Goal: Task Accomplishment & Management: Complete application form

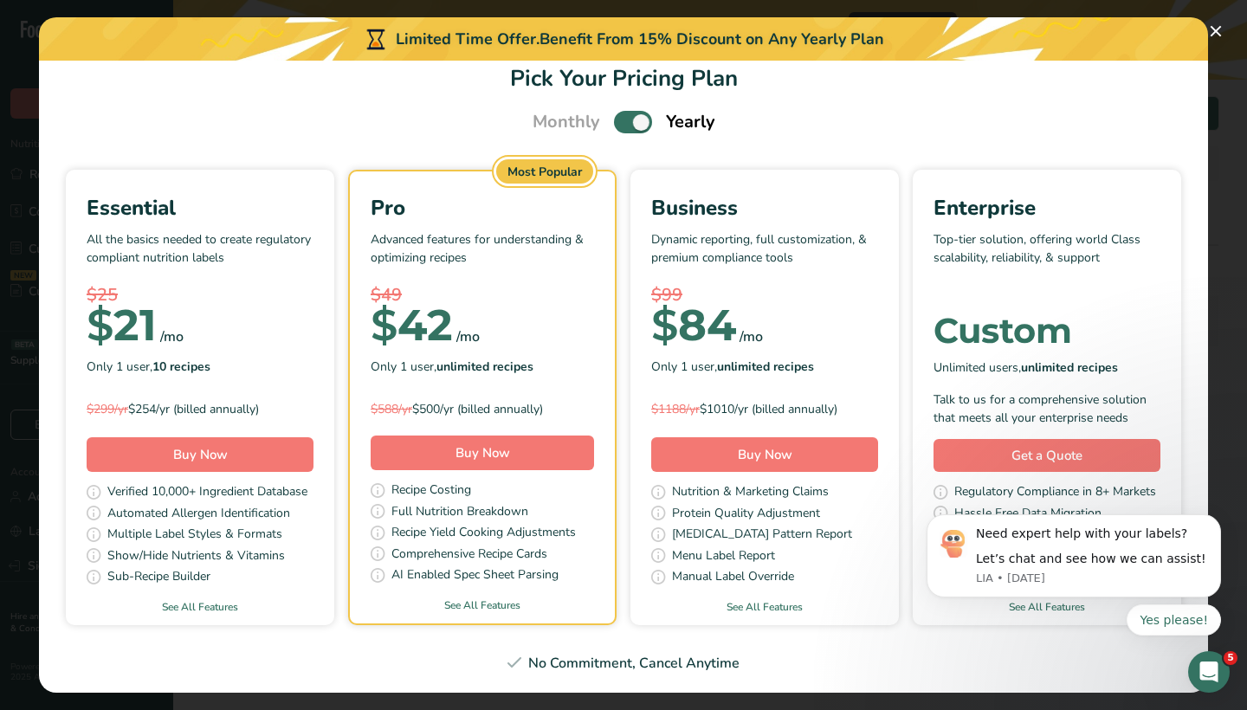
scroll to position [26, 0]
click at [256, 442] on button "Buy Now" at bounding box center [200, 455] width 227 height 35
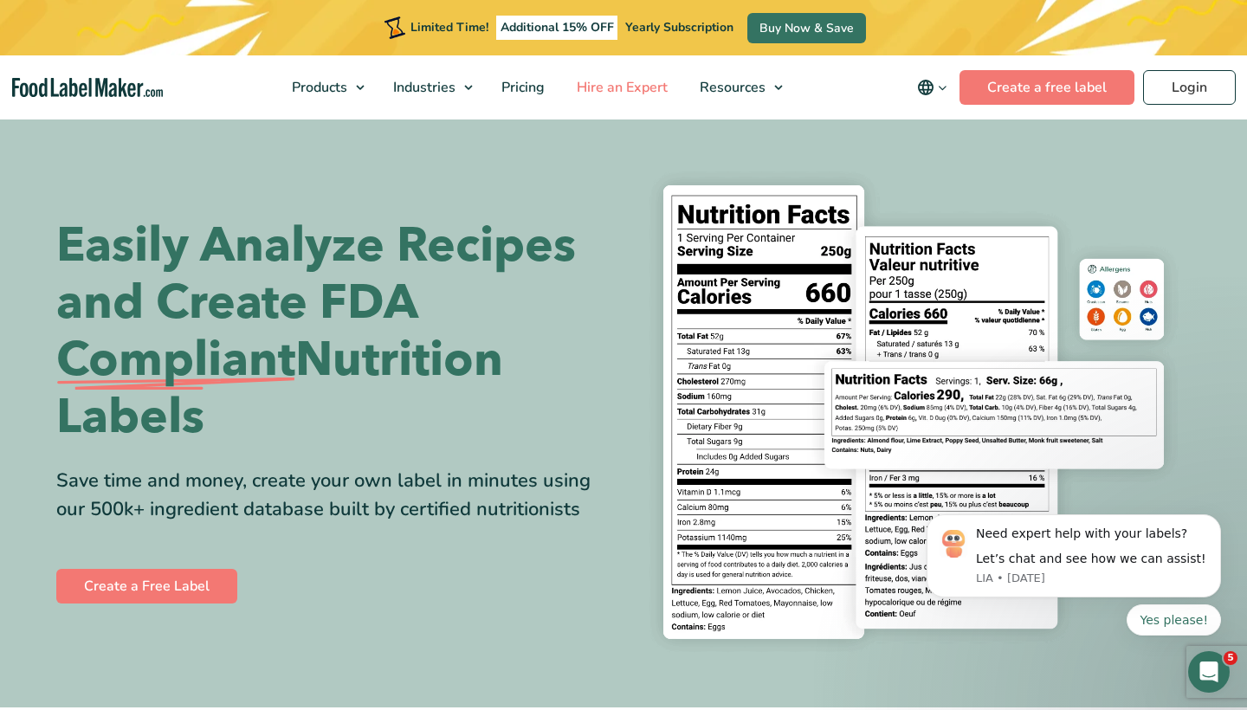
click at [632, 86] on span "Hire an Expert" at bounding box center [621, 87] width 98 height 19
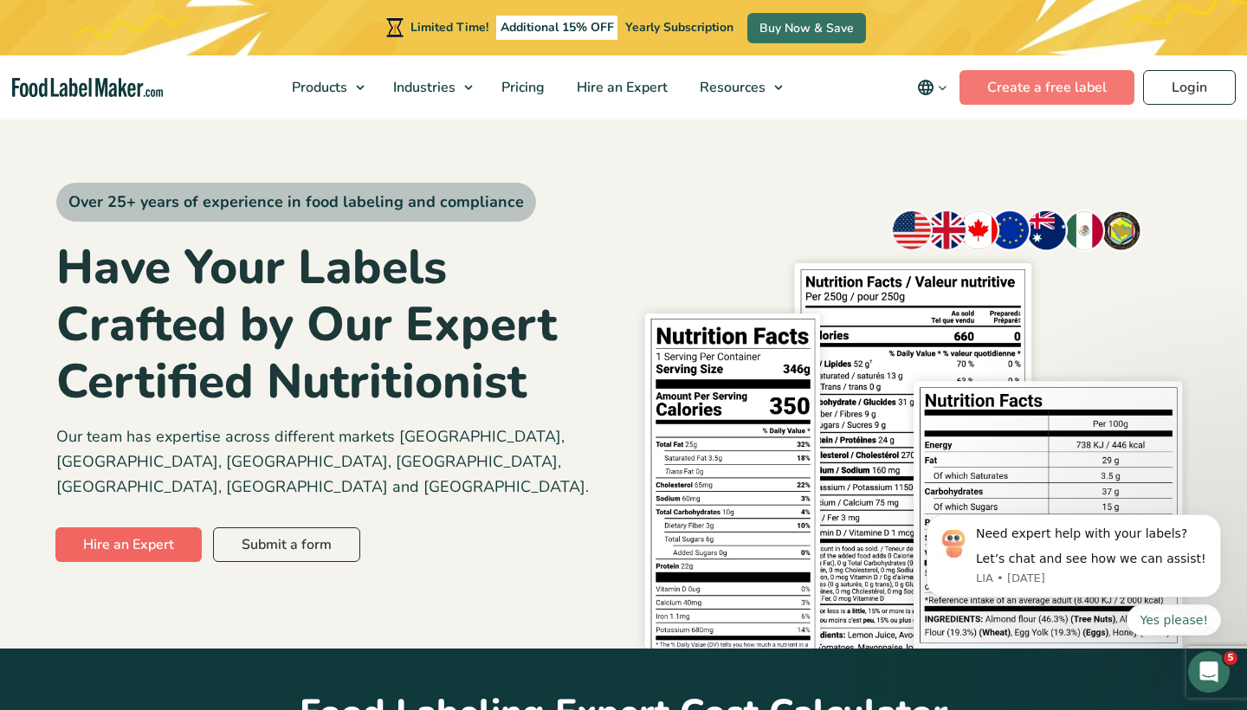
click at [168, 528] on link "Hire an Expert" at bounding box center [128, 545] width 146 height 35
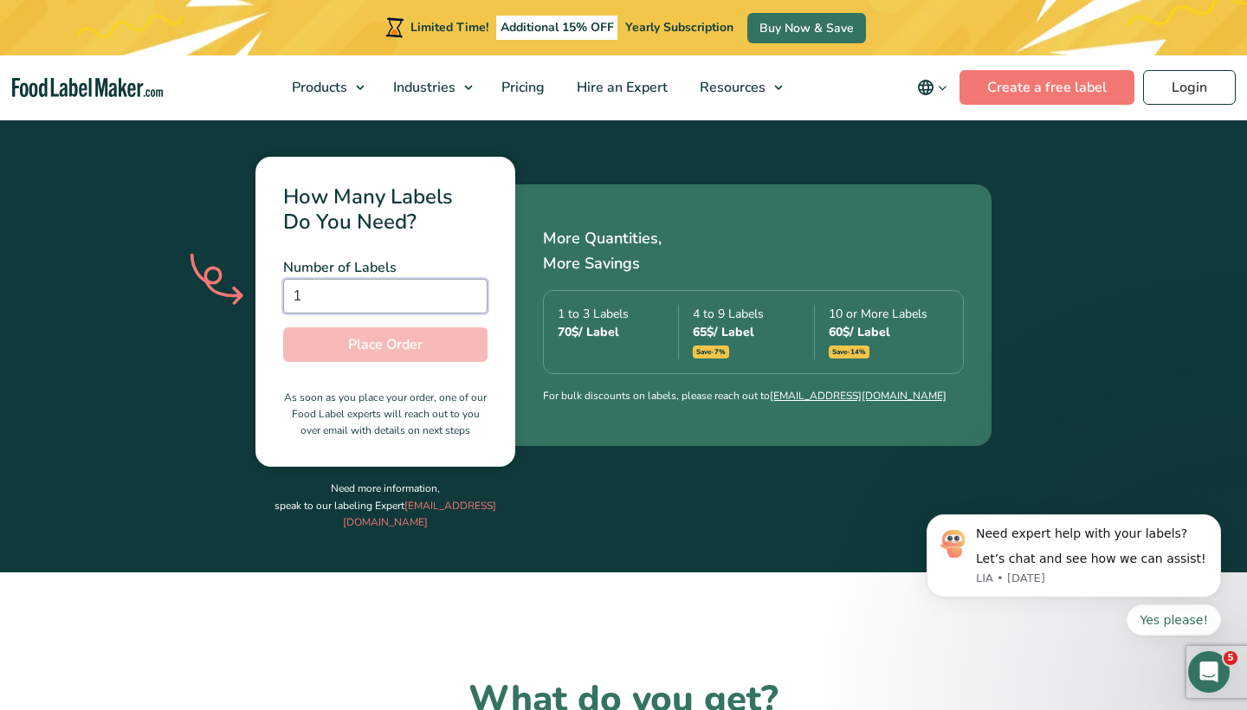
click at [470, 279] on input "1" at bounding box center [385, 296] width 204 height 35
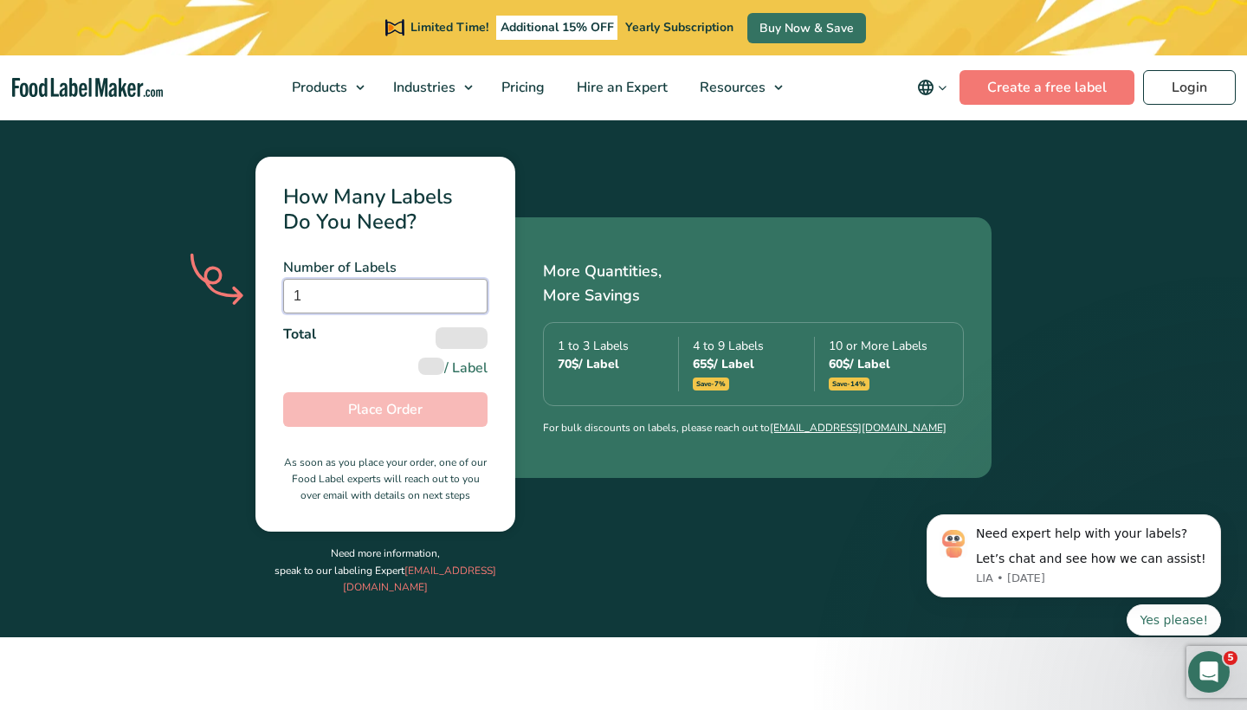
type input "2"
click at [470, 279] on input "2" at bounding box center [385, 296] width 204 height 35
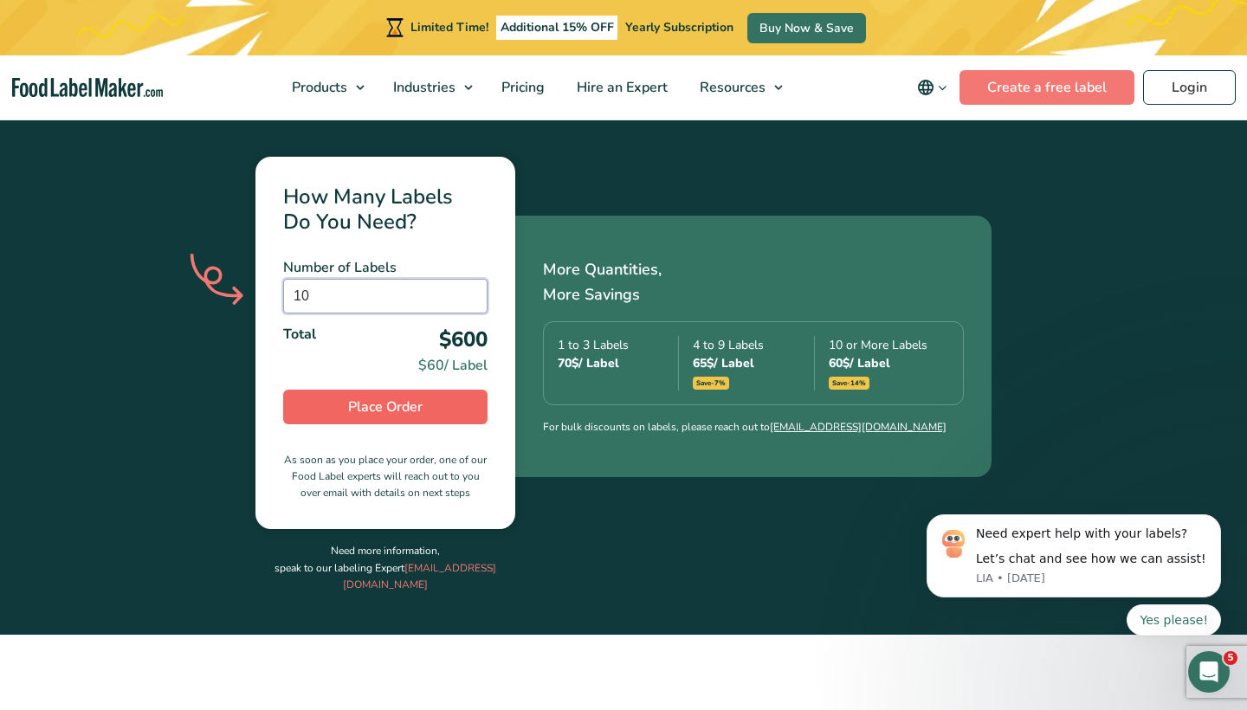
type input "10"
click at [405, 397] on span "Place Order" at bounding box center [385, 407] width 74 height 21
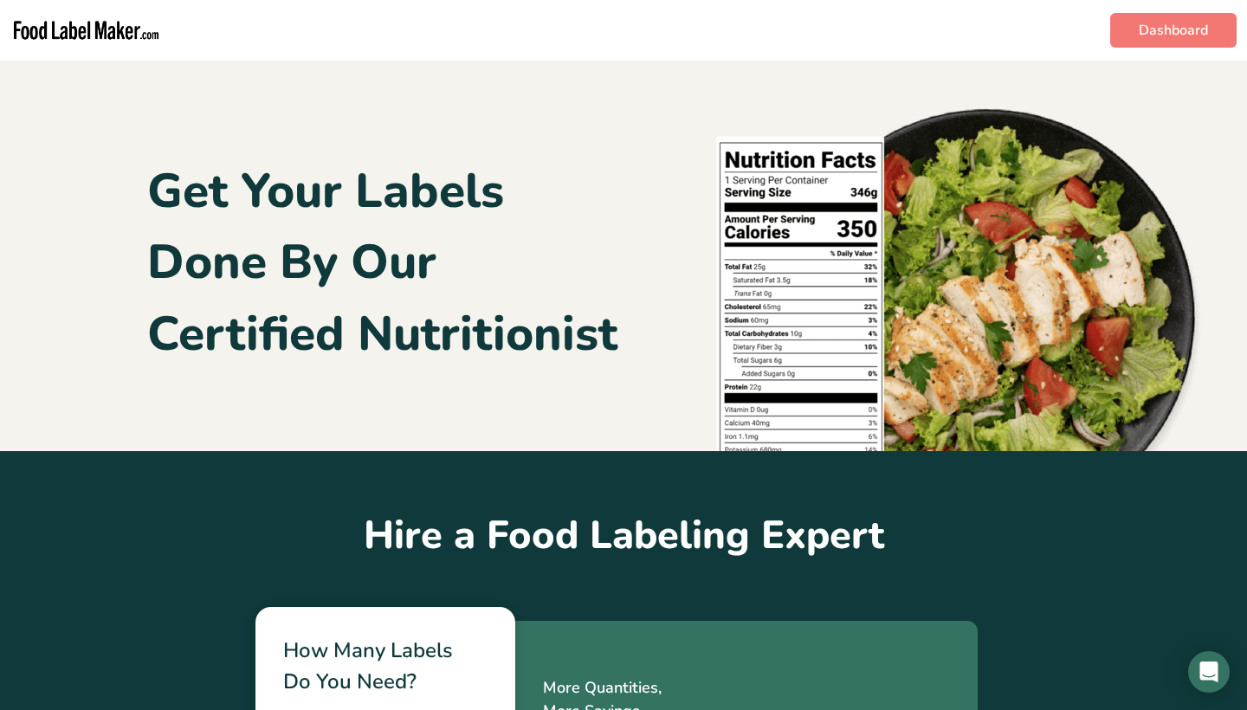
type input "10"
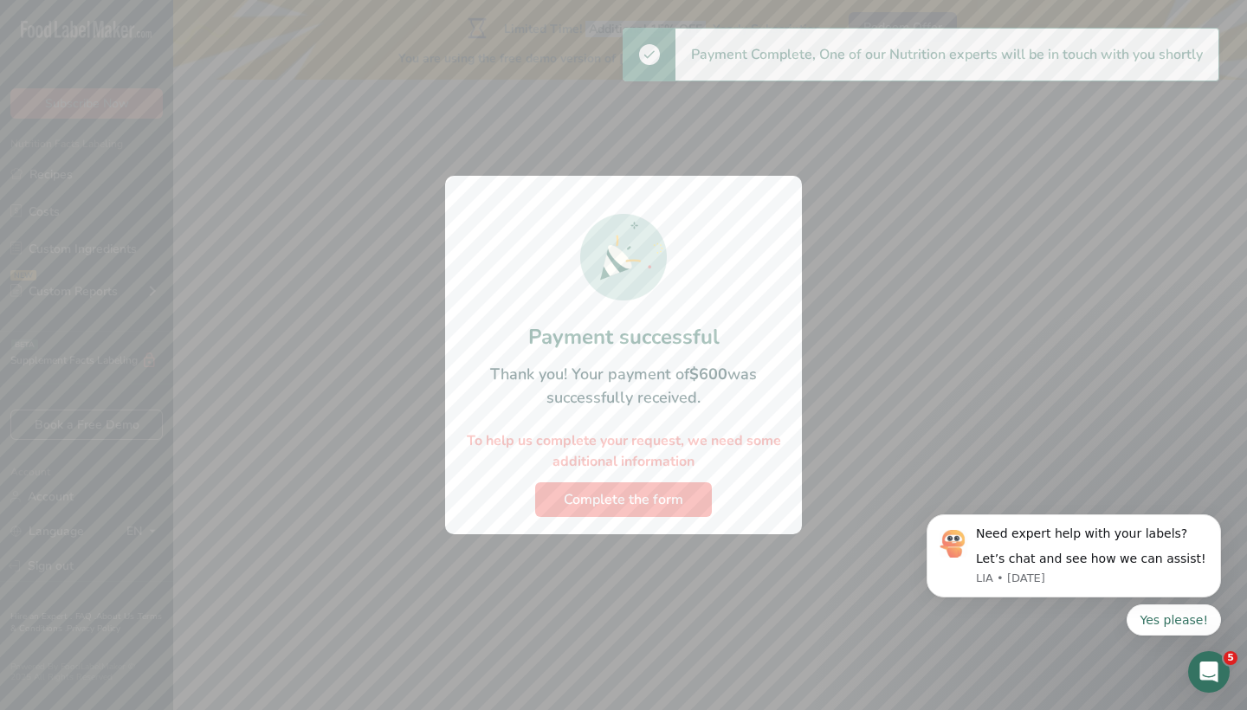
click at [579, 487] on button "Complete the form" at bounding box center [623, 499] width 177 height 35
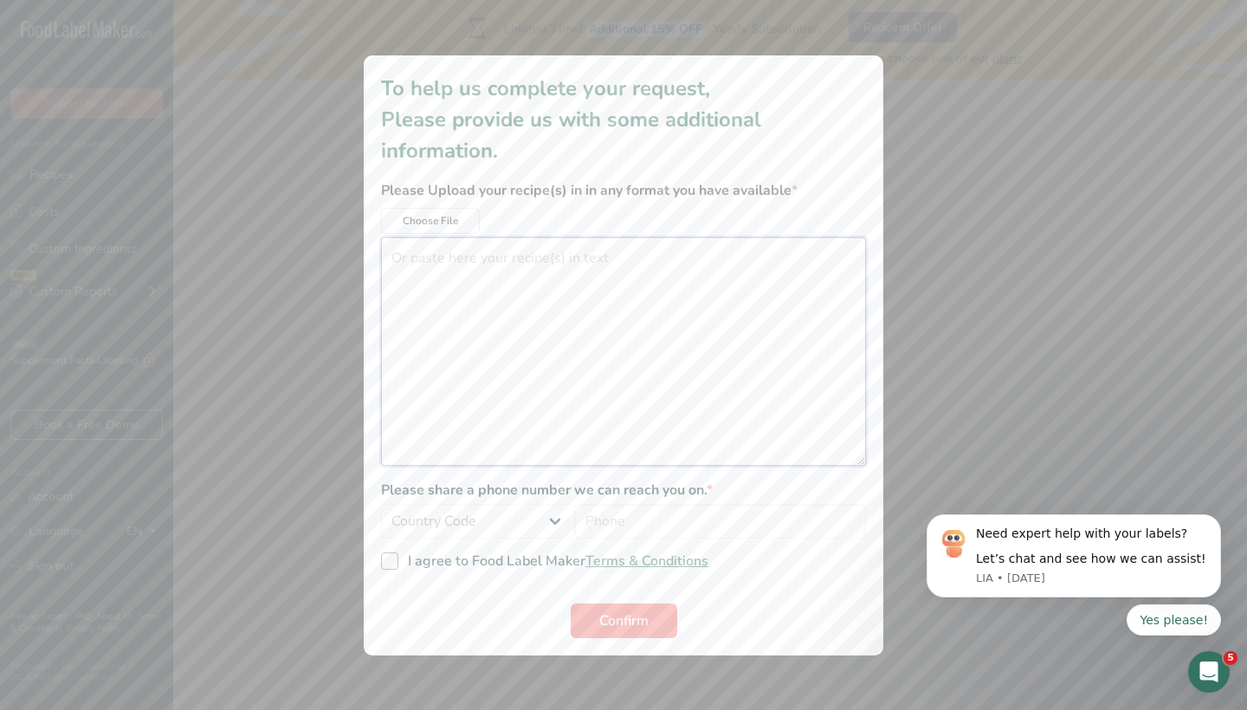
click at [442, 335] on textarea "additional information modal" at bounding box center [623, 351] width 485 height 229
type input "9515259491"
click at [447, 565] on span "I agree to Food Label Maker Terms & Conditions" at bounding box center [553, 561] width 310 height 17
click at [392, 565] on input "I agree to Food Label Maker Terms & Conditions" at bounding box center [386, 560] width 11 height 11
checkbox input "true"
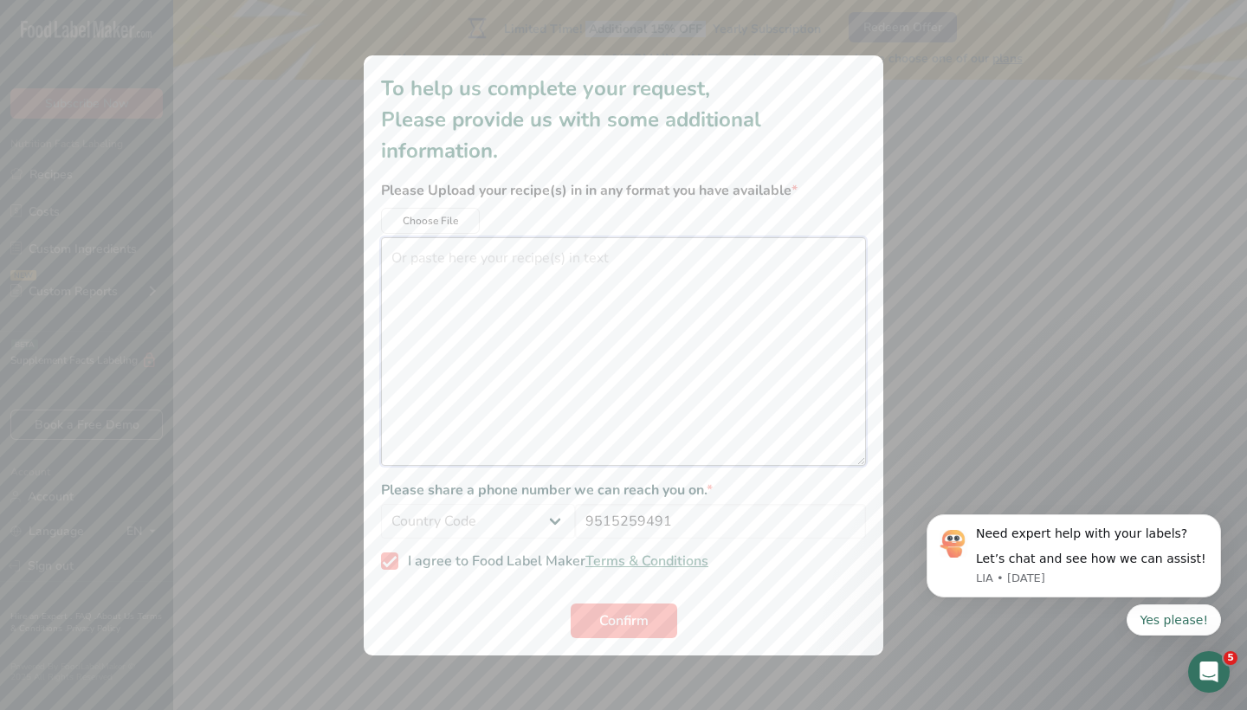
click at [418, 265] on textarea "additional information modal" at bounding box center [623, 351] width 485 height 229
drag, startPoint x: 592, startPoint y: 263, endPoint x: 373, endPoint y: 261, distance: 218.3
click at [373, 261] on div "To help us complete your request, Please provide us with some additional inform…" at bounding box center [624, 355] width 520 height 600
drag, startPoint x: 477, startPoint y: 301, endPoint x: 388, endPoint y: 299, distance: 89.2
click at [388, 299] on textarea "2 grams of Celery Seeds 2 grams of Black Pepper 19 grams of" at bounding box center [623, 351] width 485 height 229
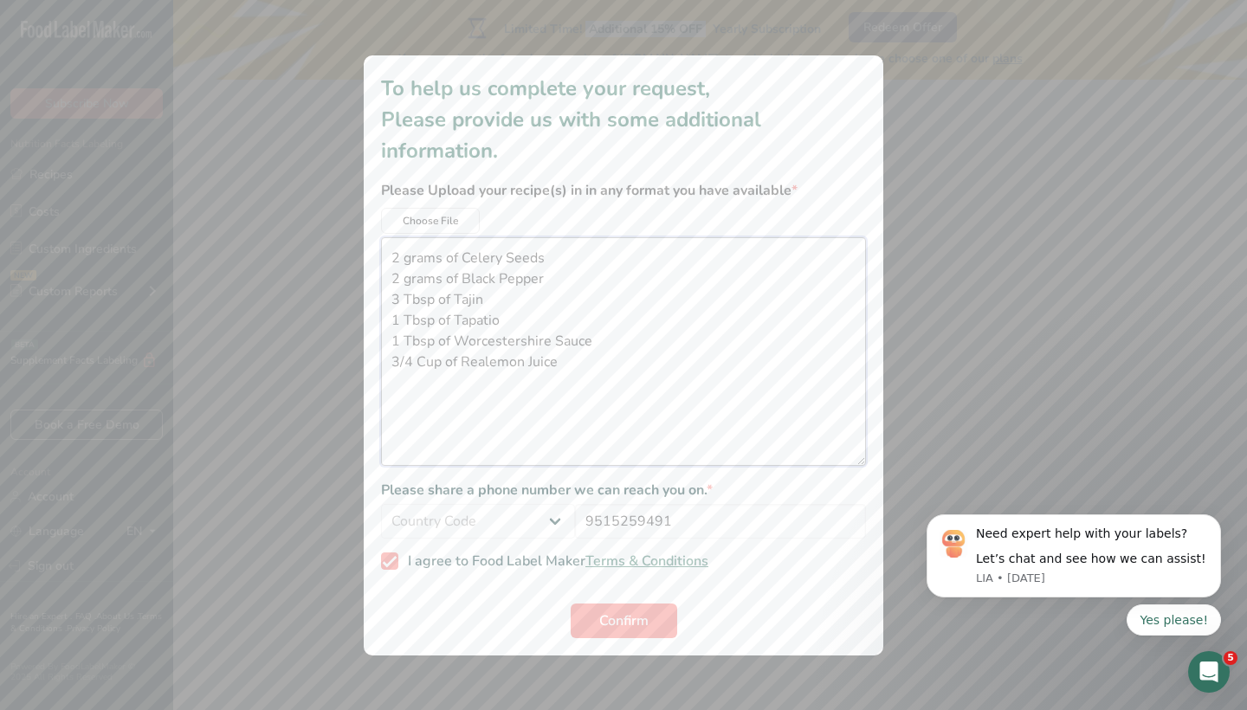
click at [489, 366] on textarea "2 grams of Celery Seeds 2 grams of Black Pepper 3 Tbsp of Tajin 1 Tbsp of Tapat…" at bounding box center [623, 351] width 485 height 229
click at [589, 356] on textarea "2 grams of Celery Seeds 2 grams of Black Pepper 3 Tbsp of Tajin 1 Tbsp of Tapat…" at bounding box center [623, 351] width 485 height 229
click at [405, 402] on textarea "2 grams of Celery Seeds 2 grams of Black Pepper 3 Tbsp of Tajin 1 Tbsp of Tapat…" at bounding box center [623, 351] width 485 height 229
click at [462, 398] on textarea "2 grams of Celery Seeds 2 grams of Black Pepper 3 Tbsp of Tajin 1 Tbsp of Tapat…" at bounding box center [623, 351] width 485 height 229
drag, startPoint x: 558, startPoint y: 404, endPoint x: 390, endPoint y: 247, distance: 229.8
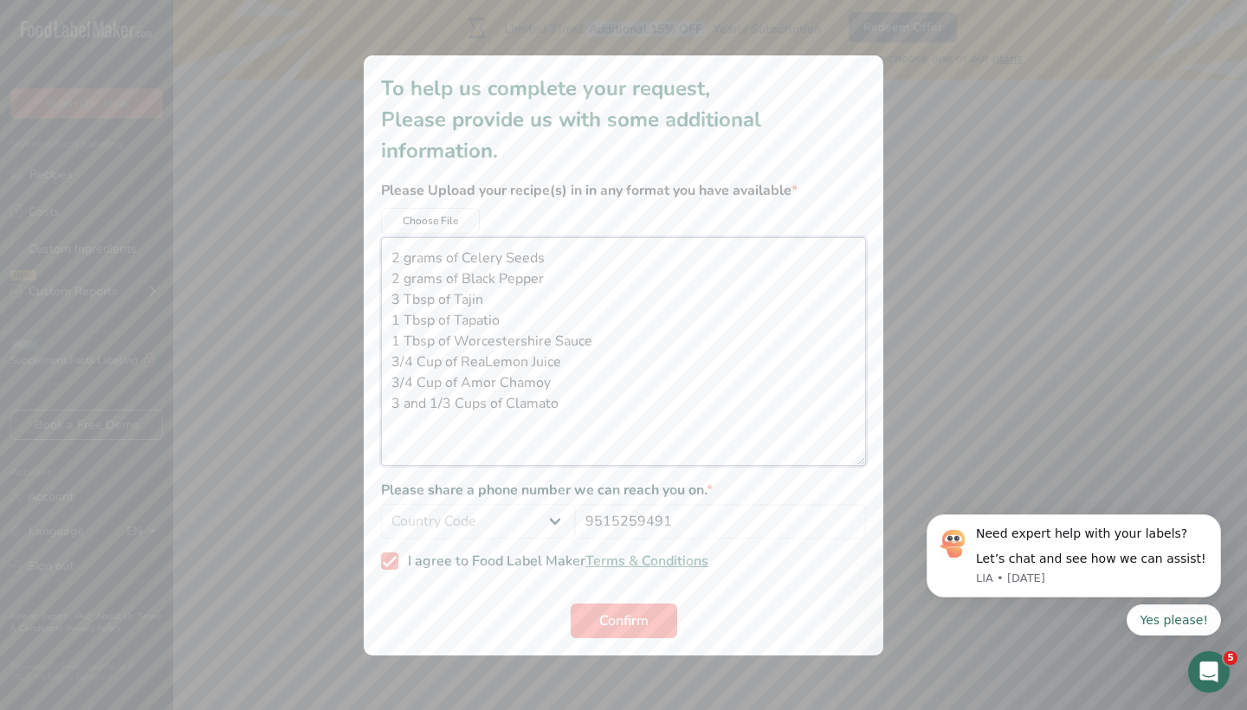
click at [390, 247] on textarea "2 grams of Celery Seeds 2 grams of Black Pepper 3 Tbsp of Tajin 1 Tbsp of Tapat…" at bounding box center [623, 351] width 485 height 229
click at [566, 412] on textarea "2 grams of Celery Seeds 2 grams of Black Pepper 3 Tbsp of Tajin 1 Tbsp of Tapat…" at bounding box center [623, 351] width 485 height 229
drag, startPoint x: 573, startPoint y: 359, endPoint x: 391, endPoint y: 249, distance: 213.8
click at [391, 249] on textarea "2 grams of Celery Seeds 2 grams of Black Pepper 3 Tbsp of Tajin 1 Tbsp of Tapat…" at bounding box center [623, 351] width 485 height 229
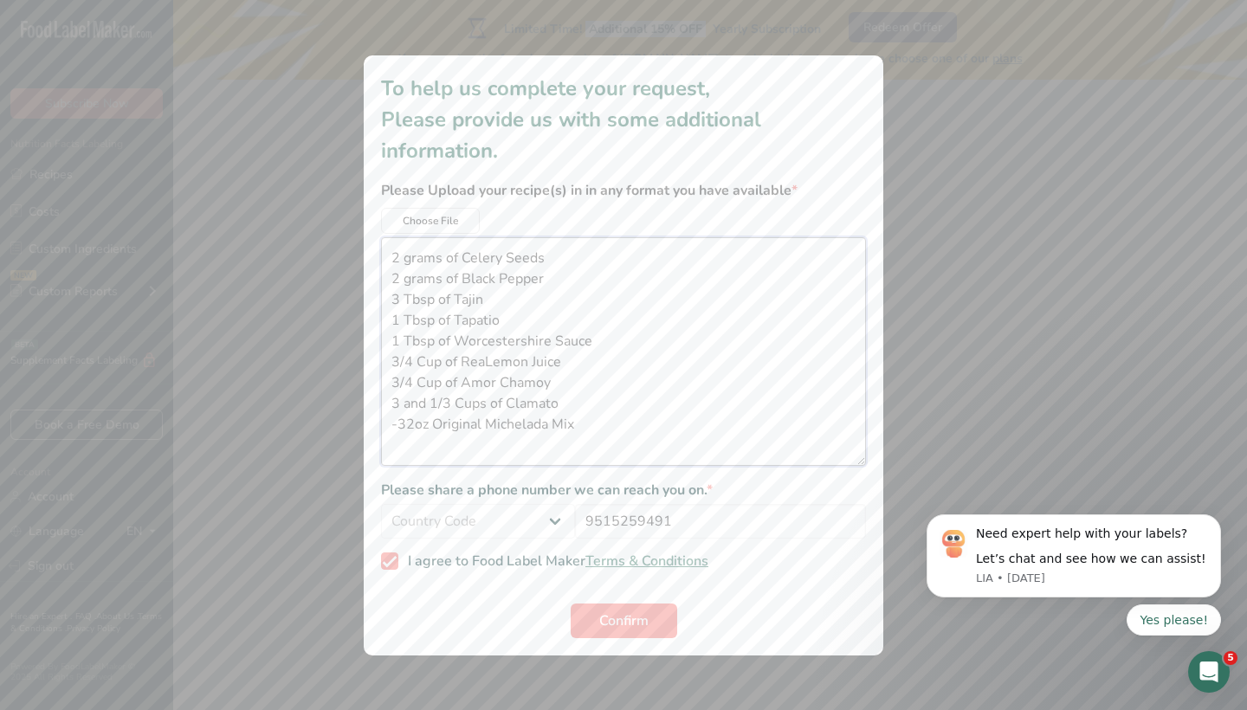
click at [593, 365] on textarea "2 grams of Celery Seeds 2 grams of Black Pepper 3 Tbsp of Tajin 1 Tbsp of Tapat…" at bounding box center [623, 351] width 485 height 229
paste textarea "2 grams of Celery Seeds 2 grams of Black Pepper 3 Tbsp of Tajin 1 Tbsp of Tapat…"
click at [456, 324] on textarea "2 grams of Celery Seeds 2 grams of Black Pepper 3 Tbsp of Tajin 1 Tbsp of Tapat…" at bounding box center [623, 351] width 485 height 229
click at [385, 311] on textarea "2 grams of Celery Seeds 2 grams of Black Pepper 3 Tbsp of Tajin 1 Tbsp of Tapat…" at bounding box center [623, 351] width 485 height 229
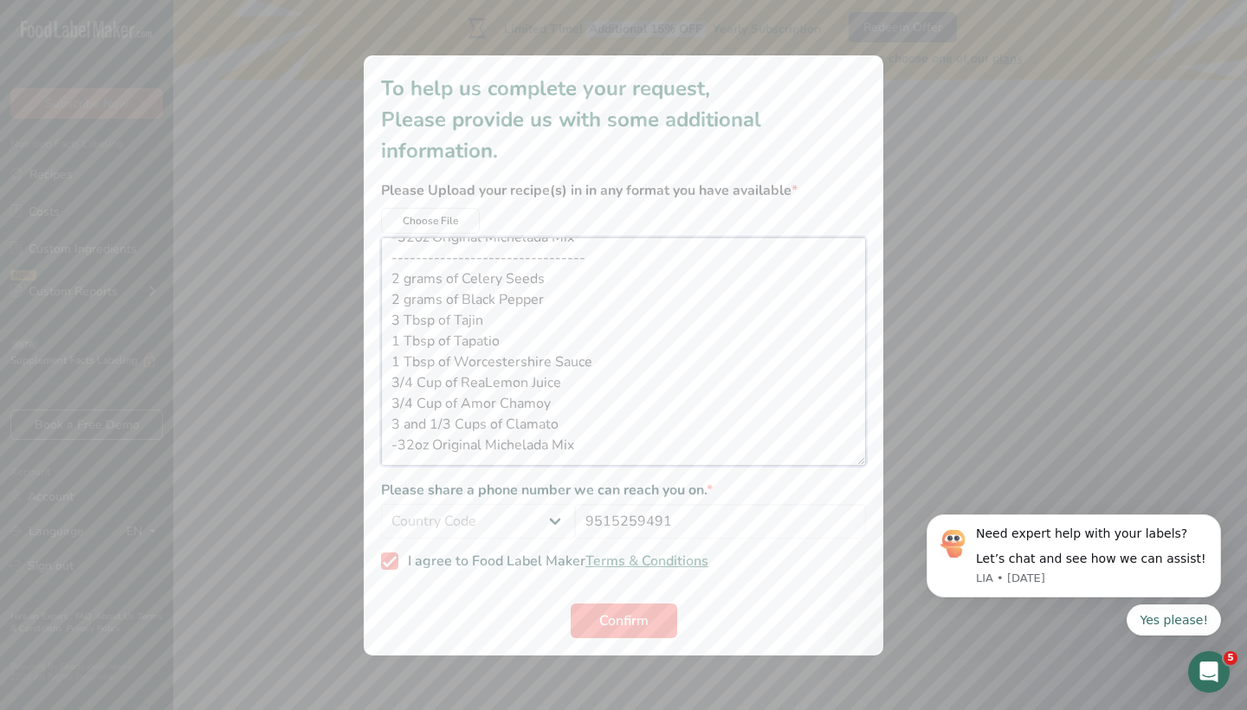
scroll to position [270, 0]
click at [434, 359] on textarea "2 grams of Celery Seeds 2 grams of Black Pepper 3 Tbsp of Tajin 1 Tbsp of Tapat…" at bounding box center [623, 351] width 485 height 229
click at [560, 325] on textarea "2 grams of Celery Seeds 2 grams of Black Pepper 3 Tbsp of Tajin 1 Tbsp of Tapat…" at bounding box center [623, 351] width 485 height 229
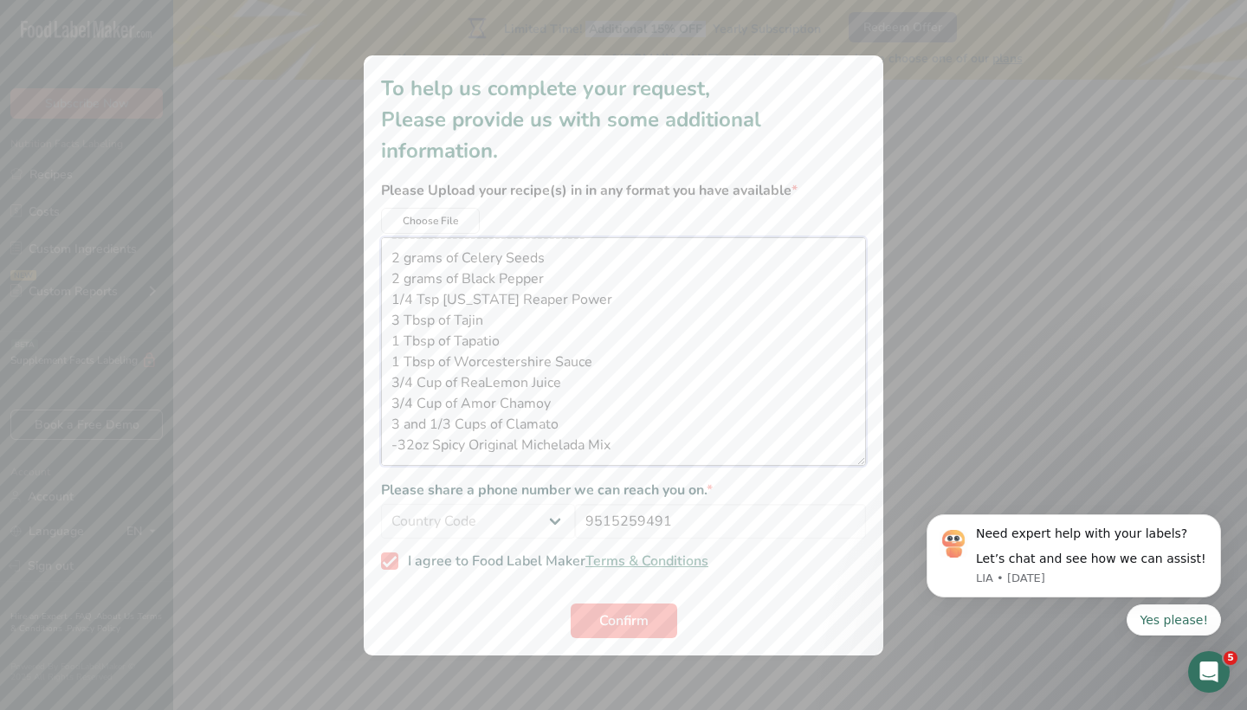
click at [626, 396] on textarea "2 grams of Celery Seeds 2 grams of Black Pepper 3 Tbsp of Tajin 1 Tbsp of Tapat…" at bounding box center [623, 351] width 485 height 229
paste textarea "2 grams of Celery Seeds 2 grams of Black Pepper 3 Tbsp of Tajin 1 Tbsp of Tapat…"
click at [557, 317] on textarea "2 grams of Celery Seeds 2 grams of Black Pepper 3 Tbsp of Tajin 1 Tbsp of Tapat…" at bounding box center [623, 351] width 485 height 229
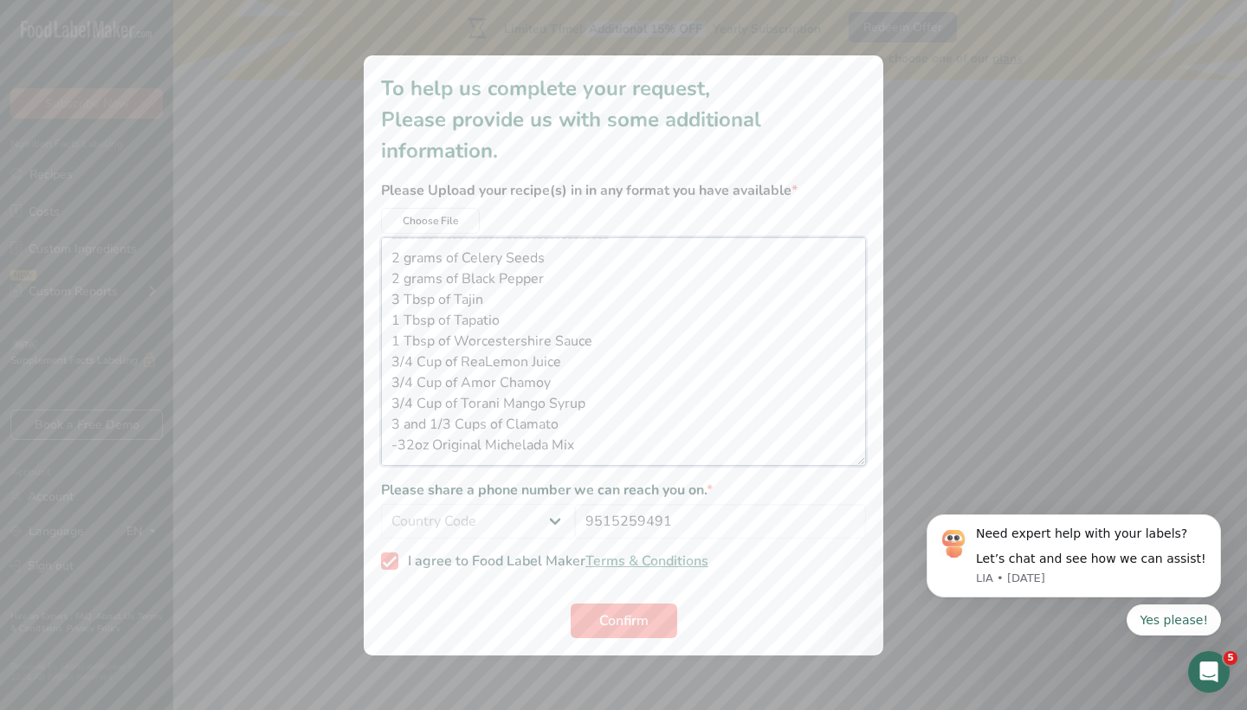
drag, startPoint x: 482, startPoint y: 385, endPoint x: 433, endPoint y: 383, distance: 48.6
click at [433, 383] on textarea "2 grams of Celery Seeds 2 grams of Black Pepper 3 Tbsp of Tajin 1 Tbsp of Tapat…" at bounding box center [623, 351] width 485 height 229
click at [565, 385] on textarea "2 grams of Celery Seeds 2 grams of Black Pepper 3 Tbsp of Tajin 1 Tbsp of Tapat…" at bounding box center [623, 351] width 485 height 229
paste textarea "2 grams of Celery Seeds 2 grams of Black Pepper 3 Tbsp of Tajin 1 Tbsp of Tapat…"
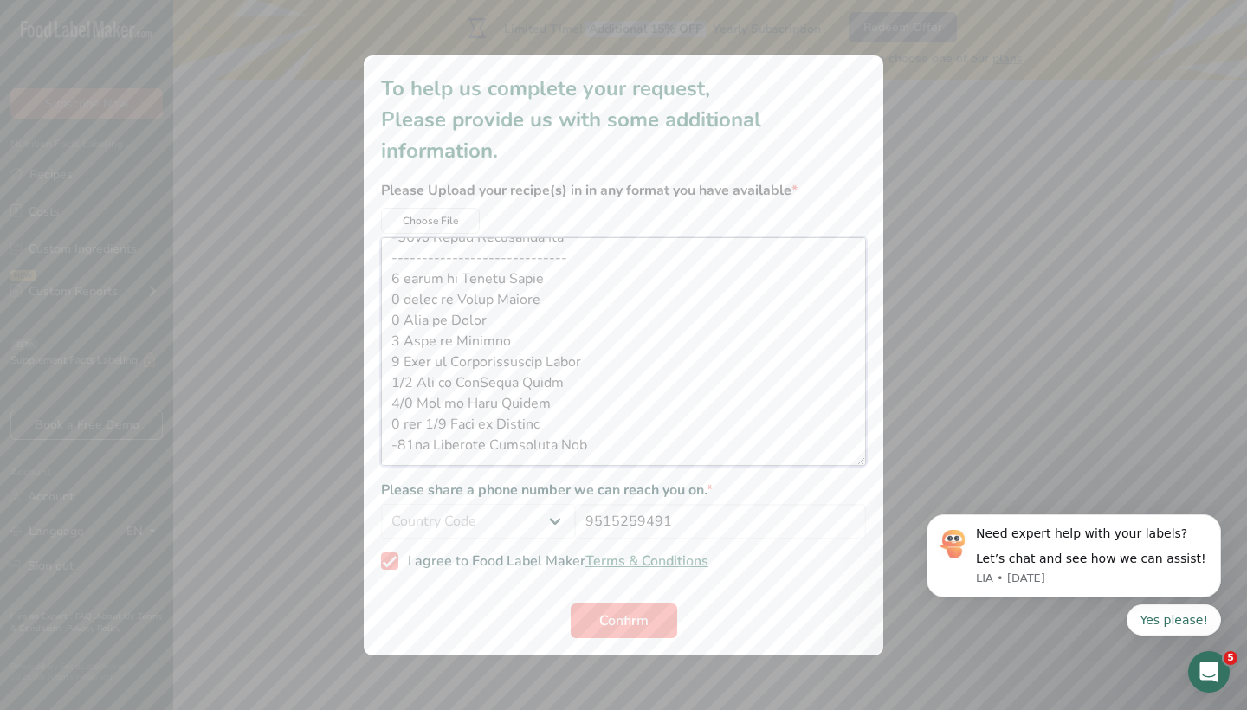
drag, startPoint x: 483, startPoint y: 359, endPoint x: 432, endPoint y: 359, distance: 51.1
click at [432, 359] on textarea "additional information modal" at bounding box center [623, 351] width 485 height 229
click at [560, 398] on textarea "additional information modal" at bounding box center [623, 351] width 485 height 229
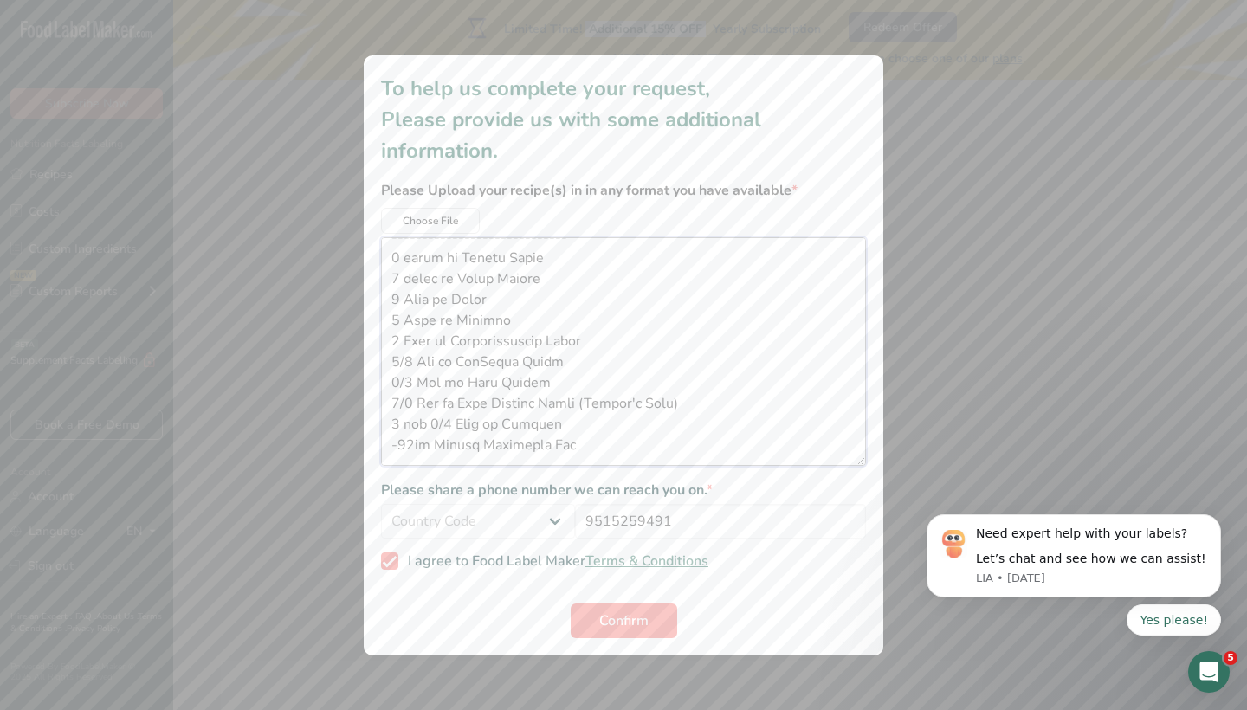
click at [584, 347] on textarea "additional information modal" at bounding box center [623, 351] width 485 height 229
click at [584, 359] on textarea "additional information modal" at bounding box center [623, 351] width 485 height 229
paste textarea "2 grams of Celery Seeds 2 grams of Black Pepper 3 Tbsp of Tajin 1 Tbsp of Tapat…"
drag, startPoint x: 482, startPoint y: 360, endPoint x: 435, endPoint y: 357, distance: 46.9
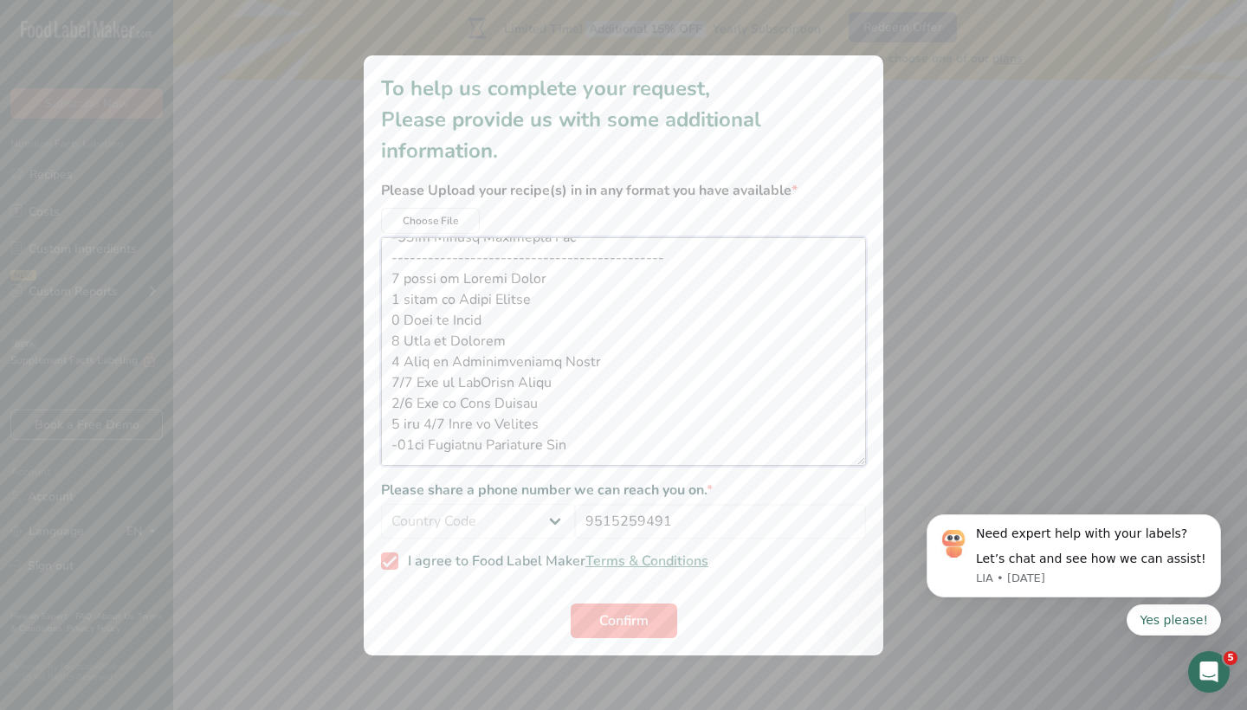
click at [435, 357] on textarea "additional information modal" at bounding box center [623, 351] width 485 height 229
click at [572, 379] on textarea "additional information modal" at bounding box center [623, 351] width 485 height 229
click at [609, 367] on textarea "additional information modal" at bounding box center [623, 351] width 485 height 229
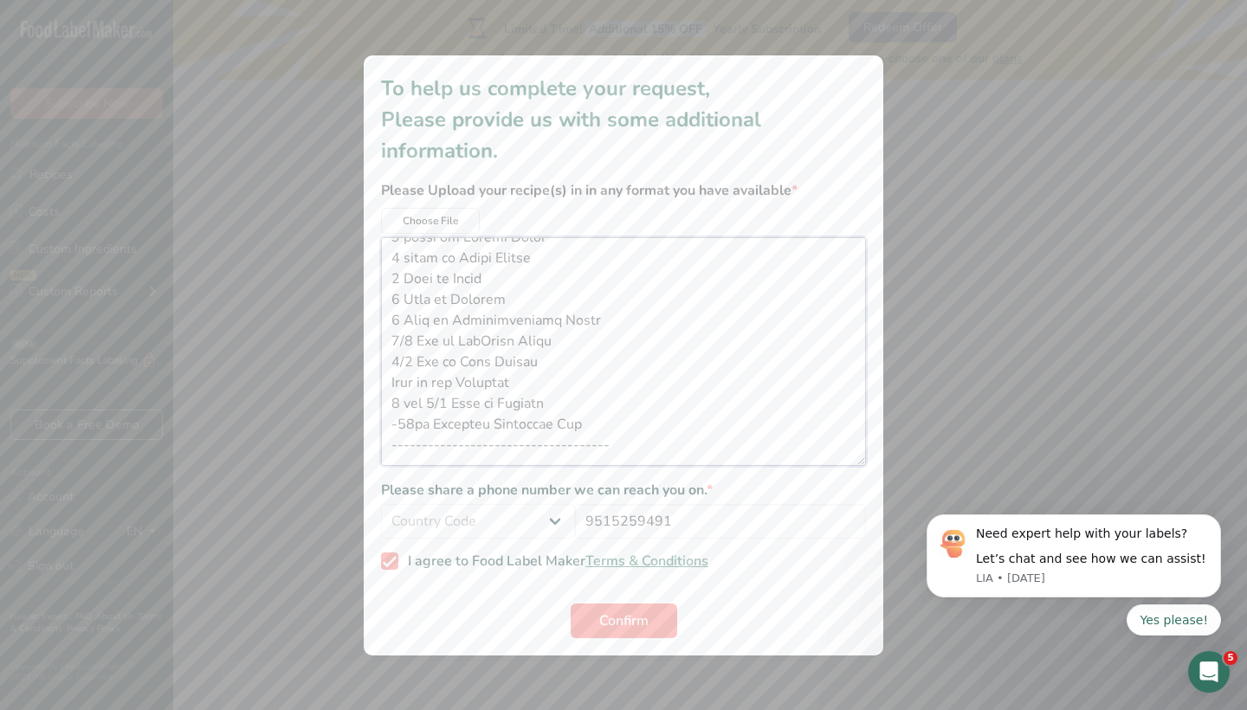
click at [581, 404] on textarea "additional information modal" at bounding box center [623, 351] width 485 height 229
type textarea "2 grams of Celery Seeds 2 grams of Black Pepper 3 Tbsp of Tajin 1 Tbsp of Tapat…"
click at [604, 626] on span "Confirm" at bounding box center [623, 621] width 49 height 21
select select "+1"
click at [608, 623] on span "Confirm" at bounding box center [623, 621] width 49 height 21
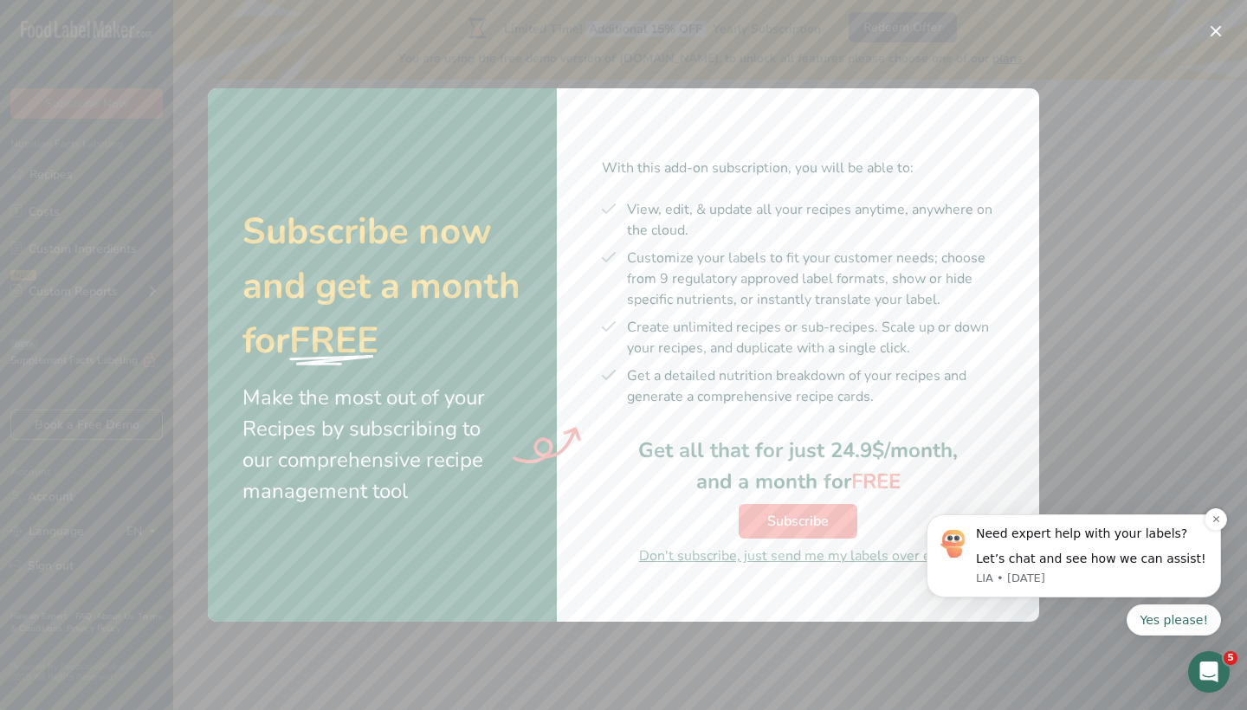
scroll to position [0, 0]
click at [1213, 523] on icon "Dismiss notification" at bounding box center [1217, 520] width 10 height 10
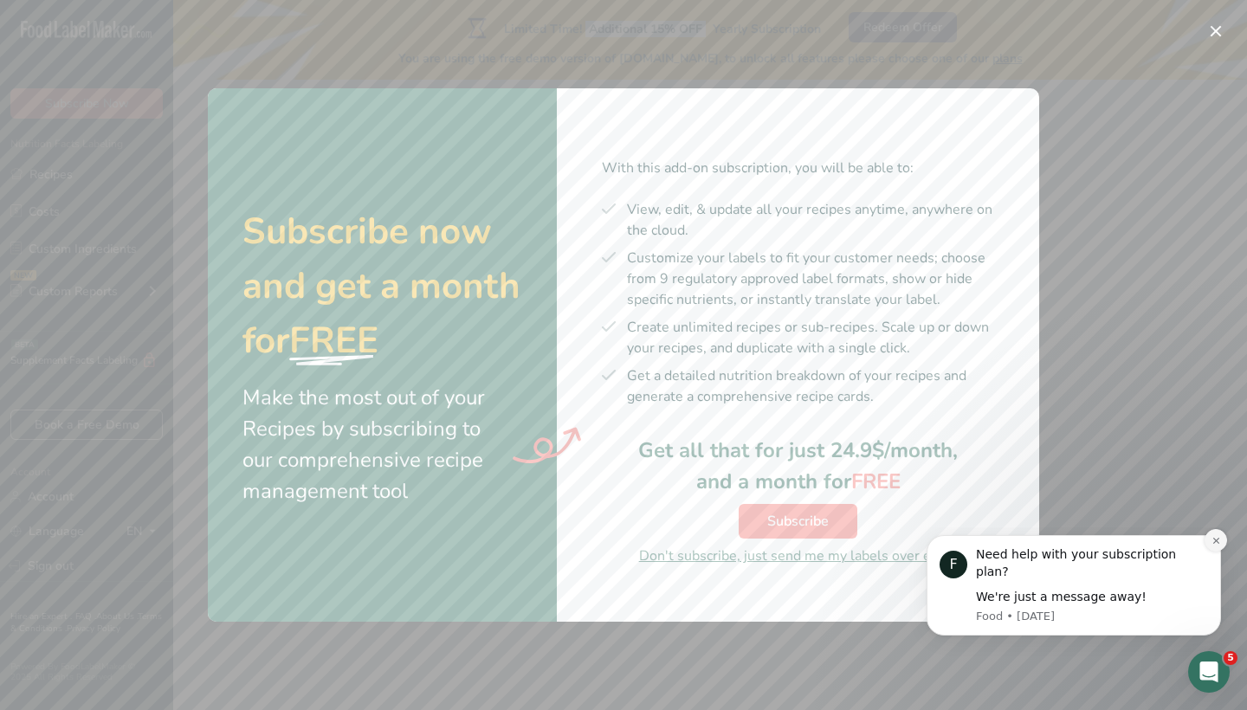
click at [1218, 546] on icon "Dismiss notification" at bounding box center [1217, 541] width 10 height 10
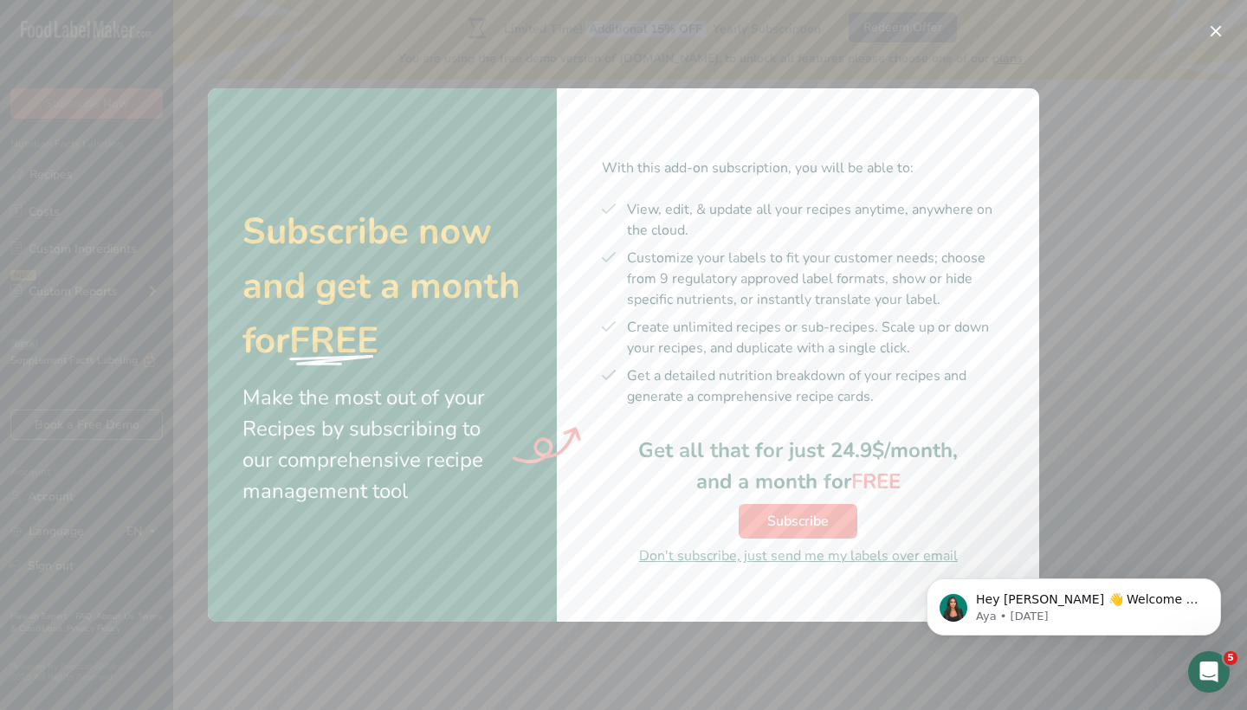
click at [764, 519] on button "Subscribe" at bounding box center [798, 521] width 119 height 35
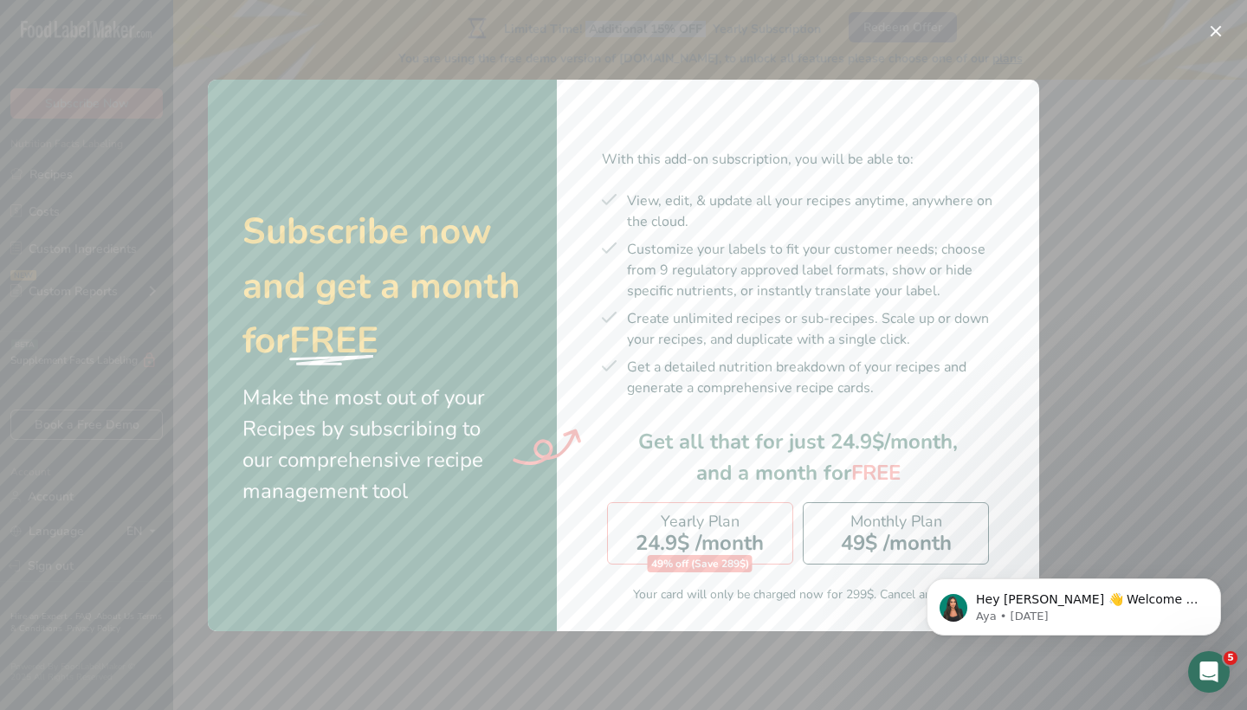
click at [714, 536] on span "24.9$ /month" at bounding box center [700, 543] width 128 height 28
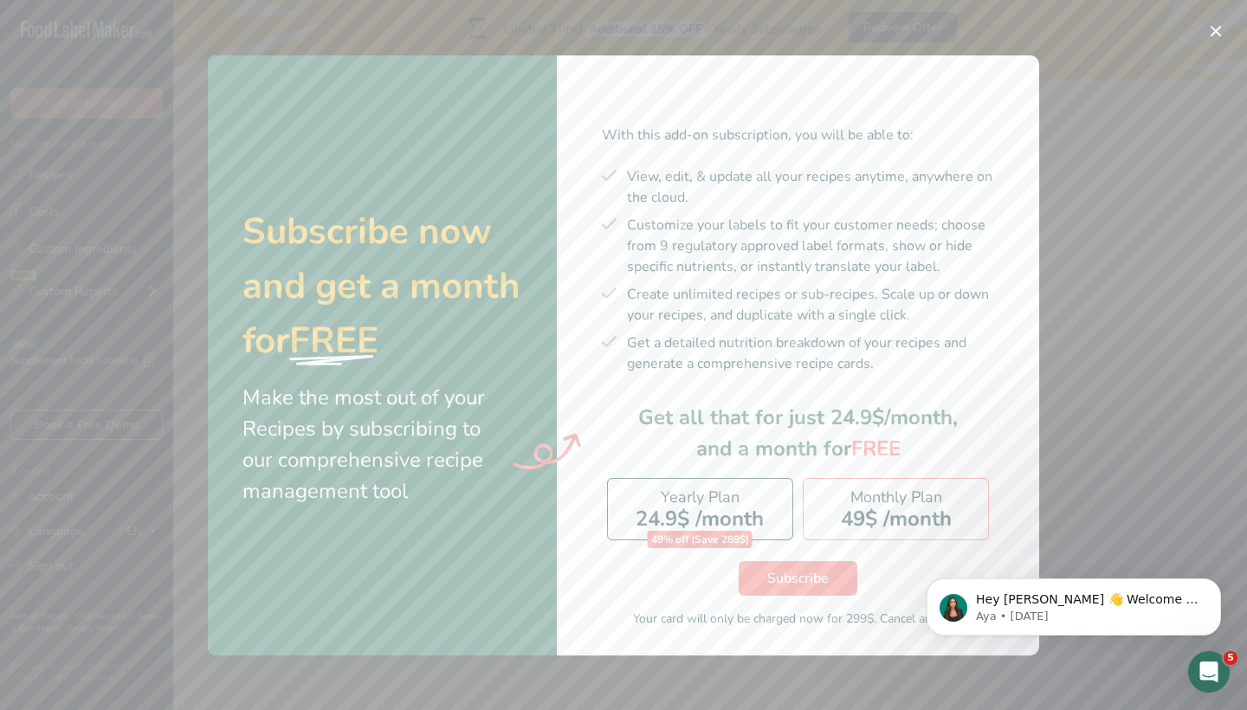
click at [825, 505] on div "Monthly Plan 49$ /month" at bounding box center [896, 509] width 186 height 62
click at [773, 509] on div "Yearly Plan 24.9$ /month 49% off (Save 289$)" at bounding box center [700, 509] width 186 height 62
click at [835, 519] on div "Monthly Plan 49$ /month" at bounding box center [896, 509] width 186 height 62
click at [744, 516] on span "24.9$ /month" at bounding box center [700, 519] width 128 height 28
click at [1219, 590] on button "Dismiss notification" at bounding box center [1216, 584] width 23 height 23
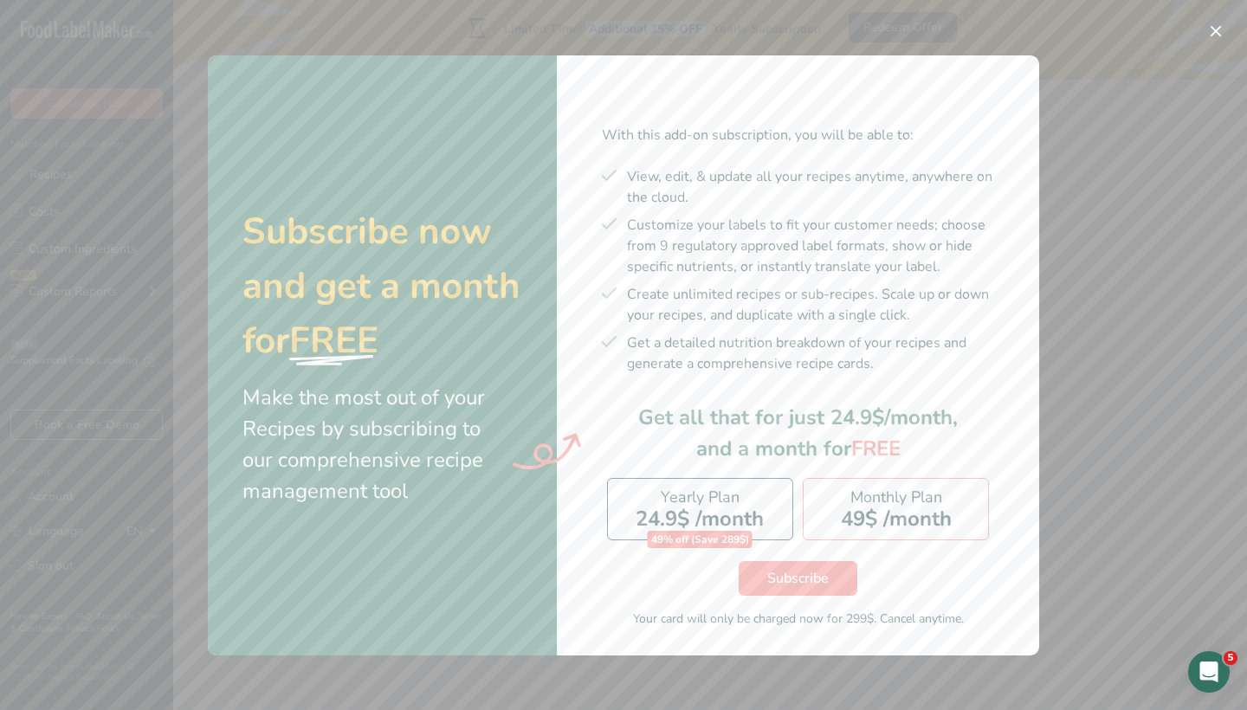
click at [892, 485] on div "Monthly Plan 49$ /month" at bounding box center [896, 509] width 186 height 62
click at [1223, 27] on button "Subscription Offer" at bounding box center [1216, 31] width 28 height 28
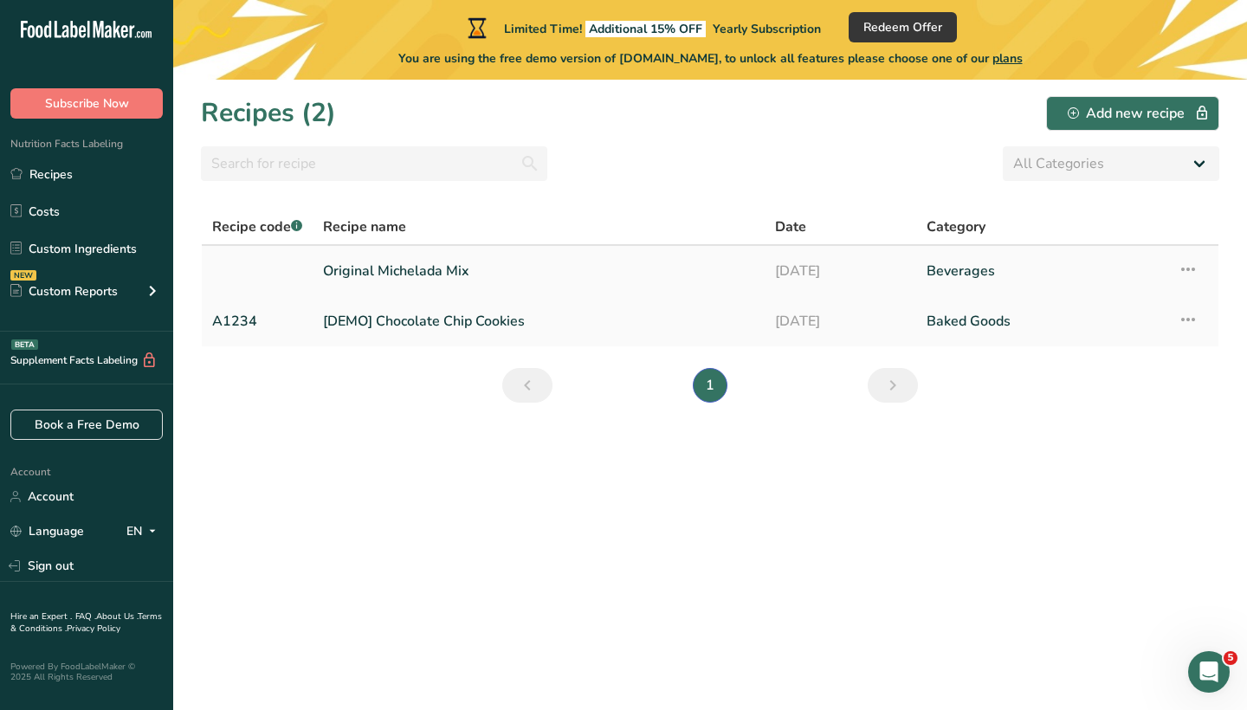
click at [1191, 270] on icon at bounding box center [1188, 269] width 21 height 31
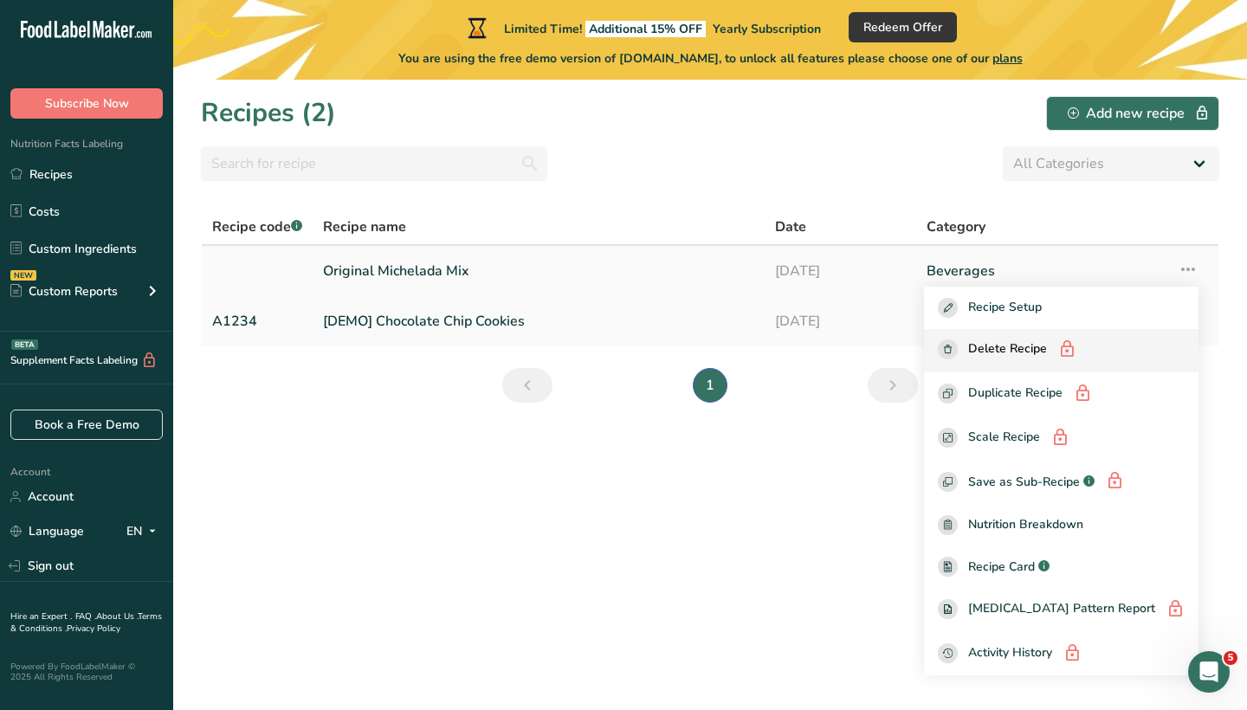
click at [1047, 359] on span "Delete Recipe" at bounding box center [1007, 351] width 79 height 22
click at [112, 185] on link "Recipes" at bounding box center [86, 174] width 173 height 33
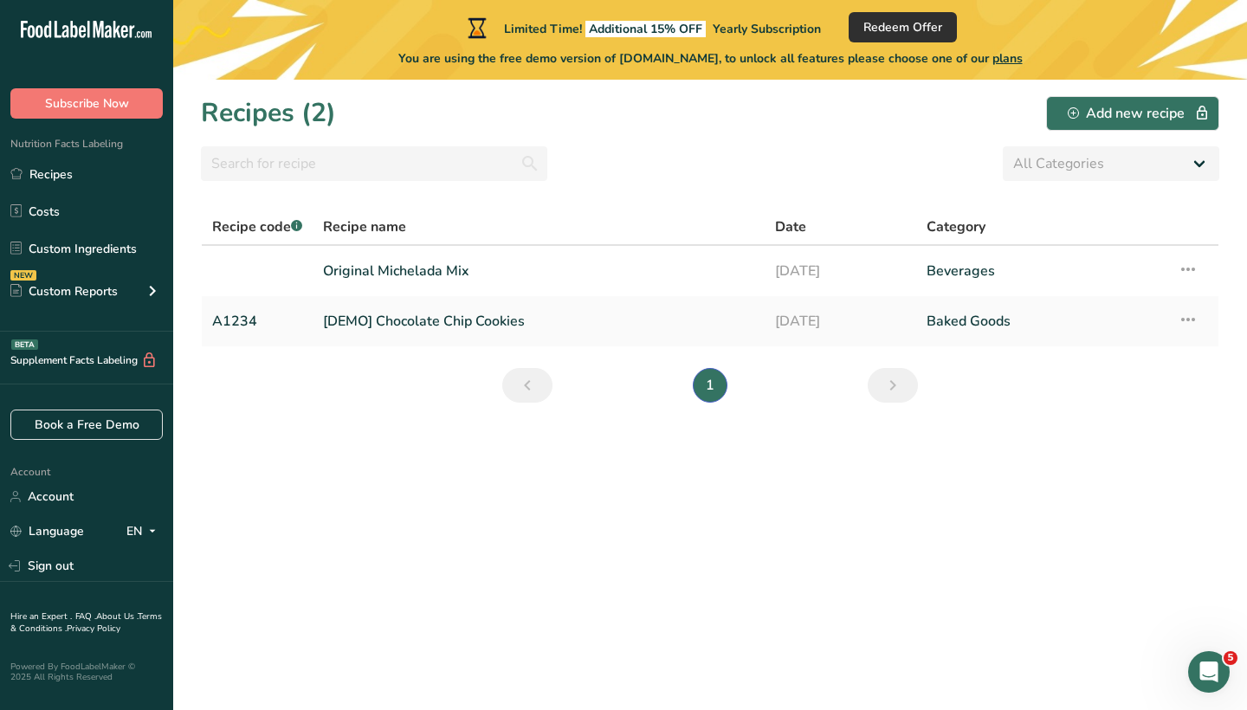
click at [913, 18] on span "Redeem Offer" at bounding box center [903, 27] width 79 height 18
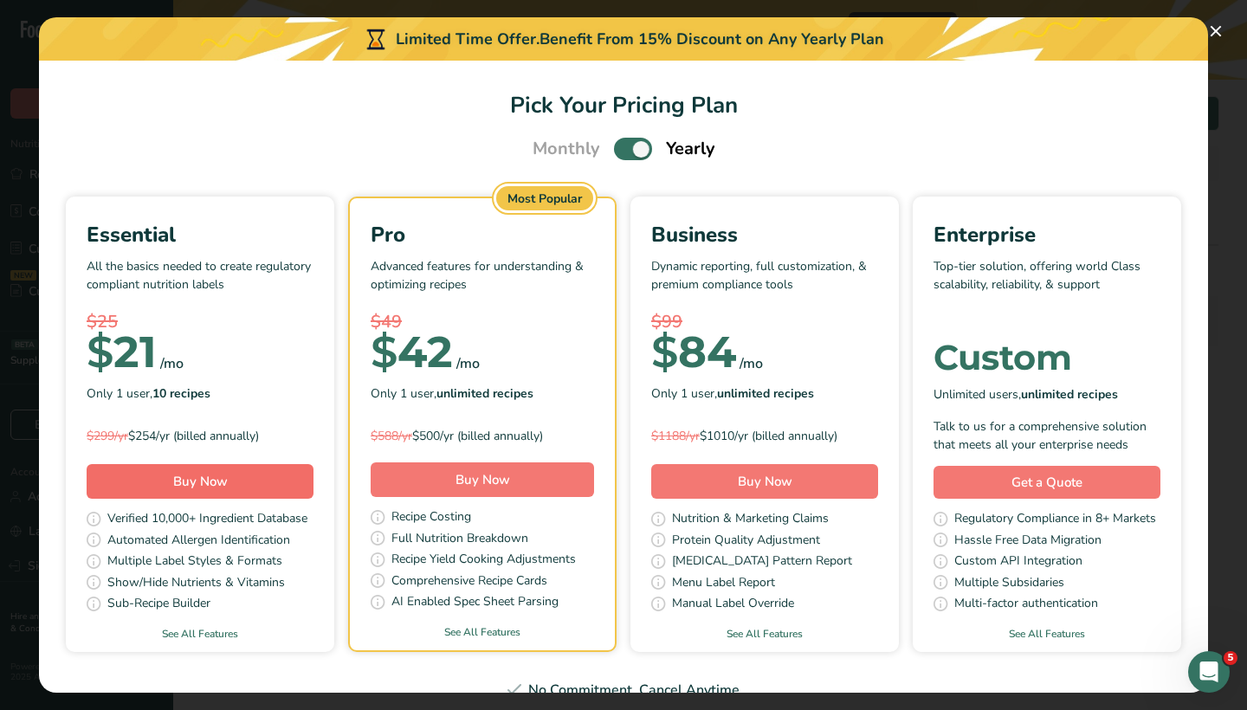
click at [244, 474] on button "Buy Now" at bounding box center [200, 481] width 227 height 35
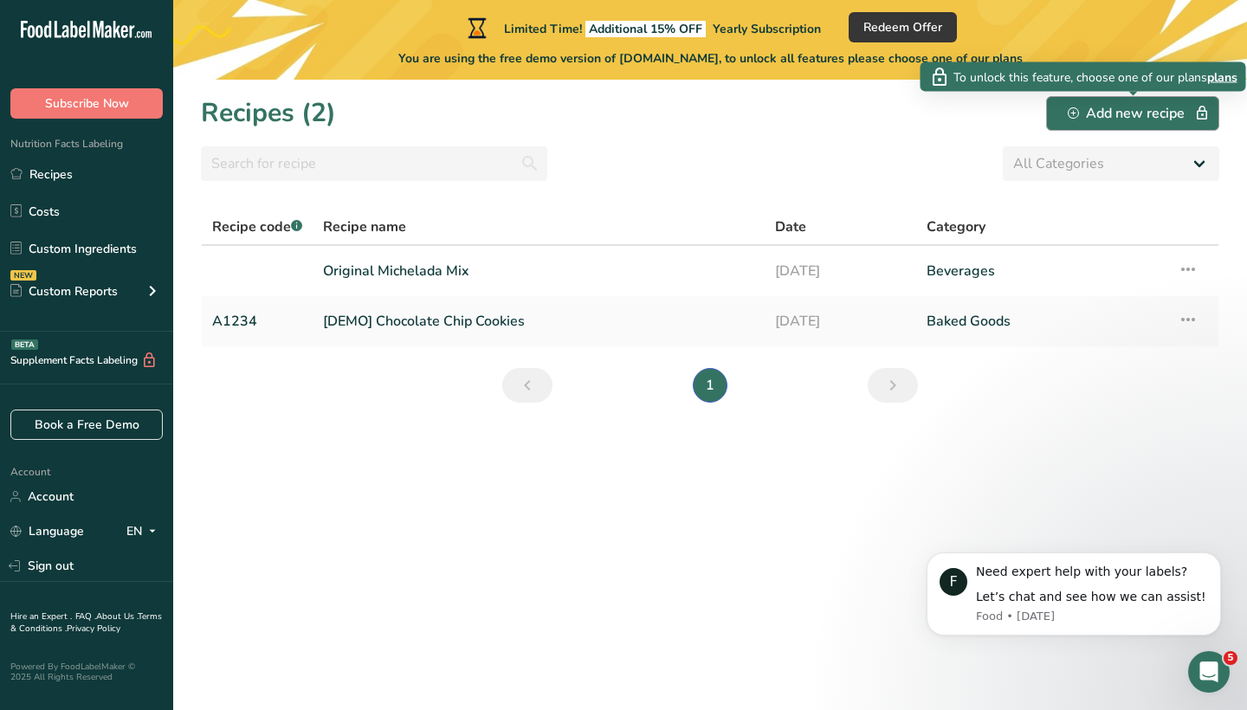
click at [1080, 110] on div "Add new recipe" at bounding box center [1133, 113] width 130 height 21
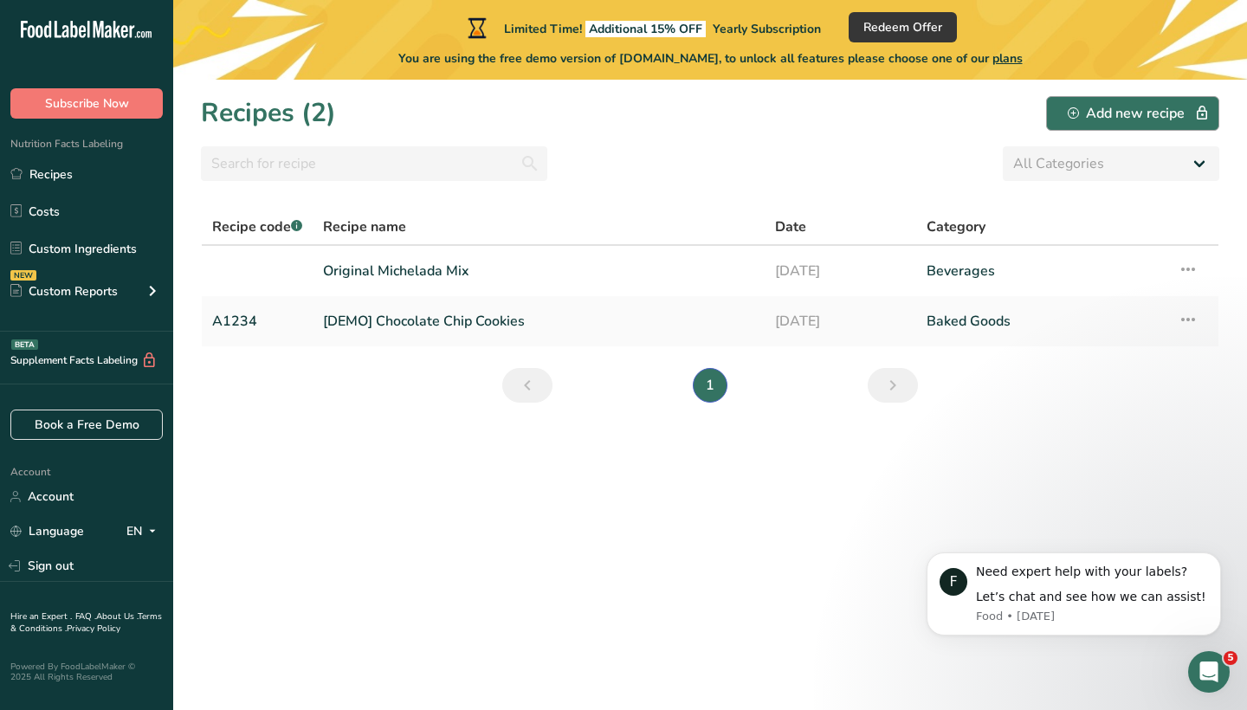
click at [1080, 110] on div "Add new recipe" at bounding box center [1133, 113] width 130 height 21
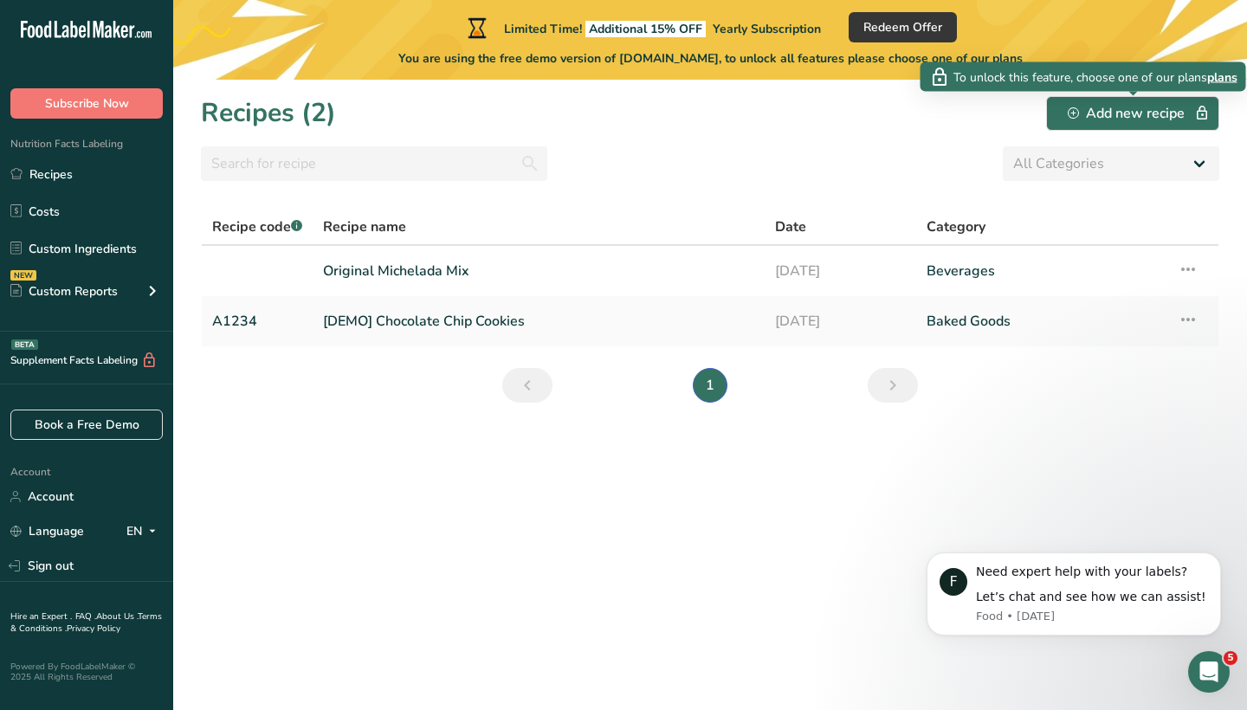
click at [1221, 78] on span "plans" at bounding box center [1222, 77] width 30 height 18
